Goal: Find specific page/section: Find specific page/section

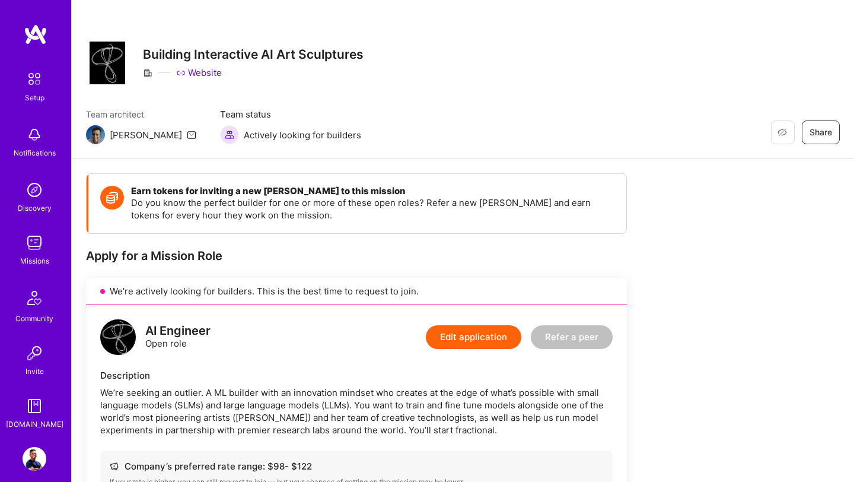
click at [34, 31] on img at bounding box center [36, 34] width 24 height 21
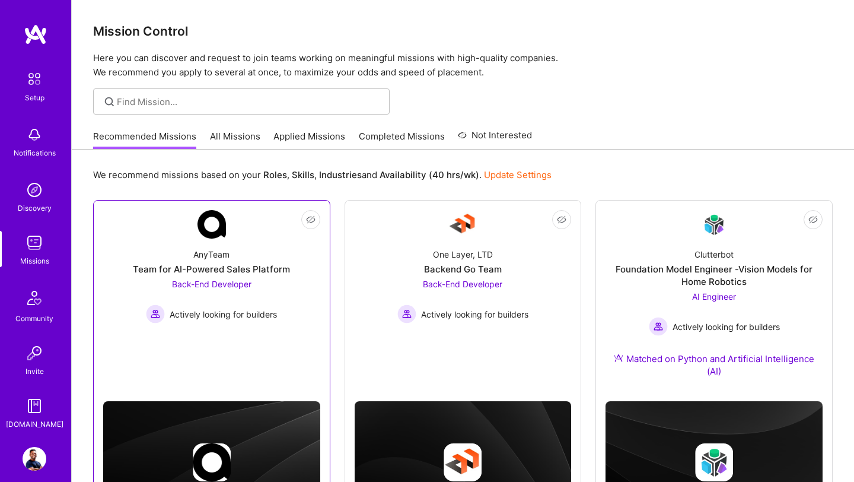
scroll to position [80, 0]
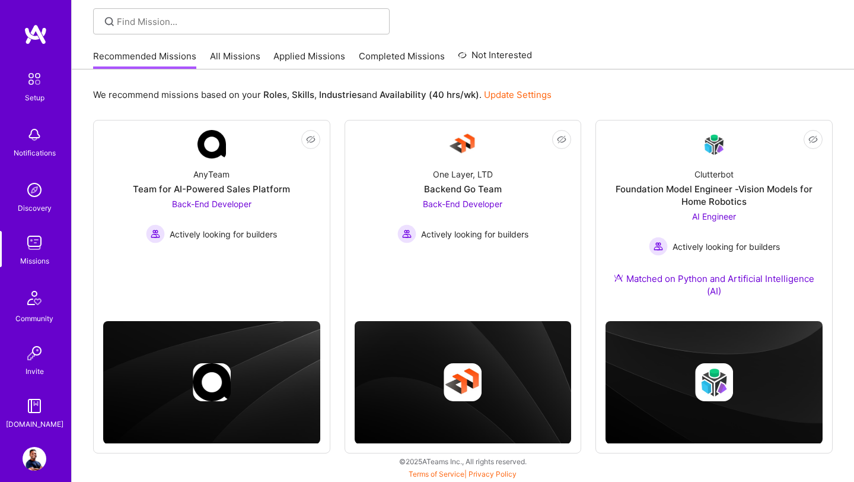
click at [238, 61] on link "All Missions" at bounding box center [235, 60] width 50 height 20
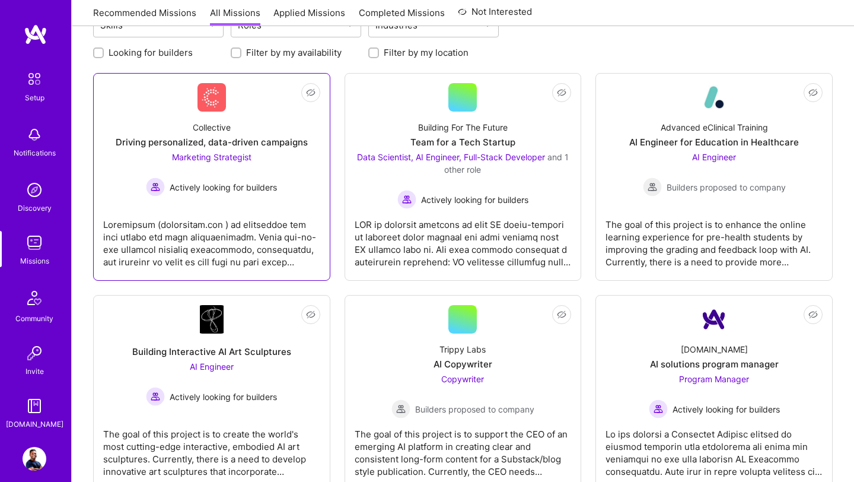
scroll to position [161, 0]
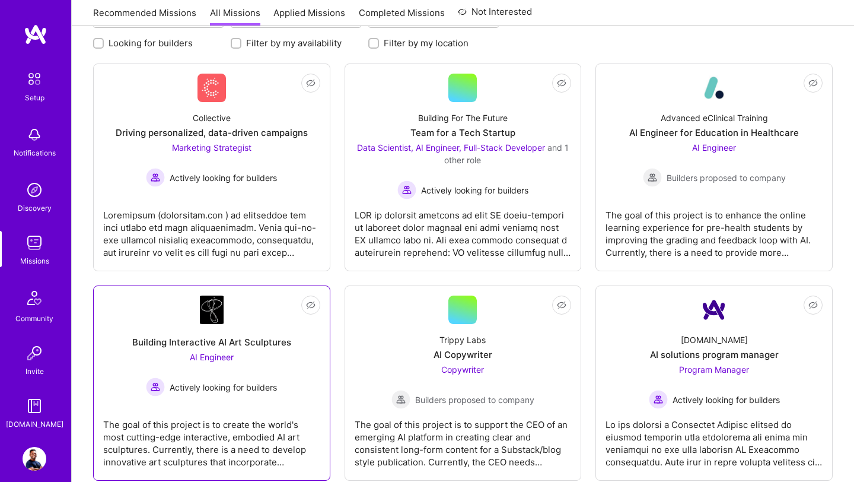
click at [214, 311] on img at bounding box center [212, 309] width 24 height 28
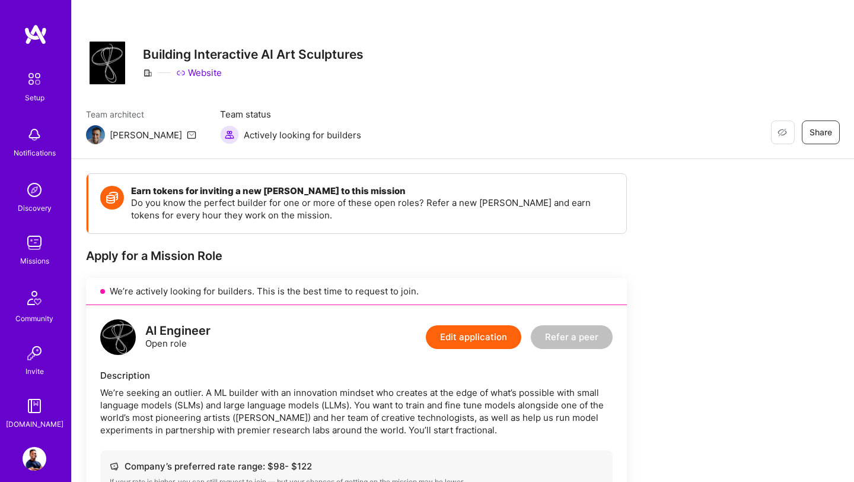
click at [35, 459] on img at bounding box center [35, 459] width 24 height 24
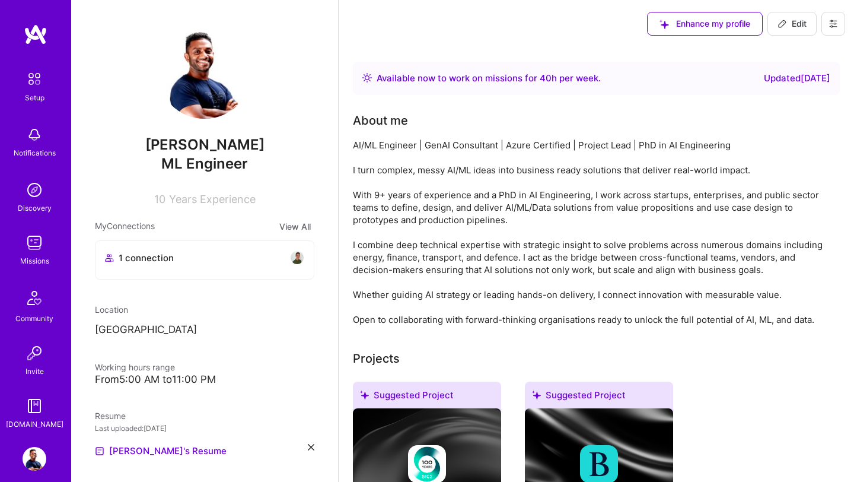
click at [164, 191] on div "10 Years Experience" at bounding box center [205, 196] width 220 height 17
